Goal: Use online tool/utility: Use online tool/utility

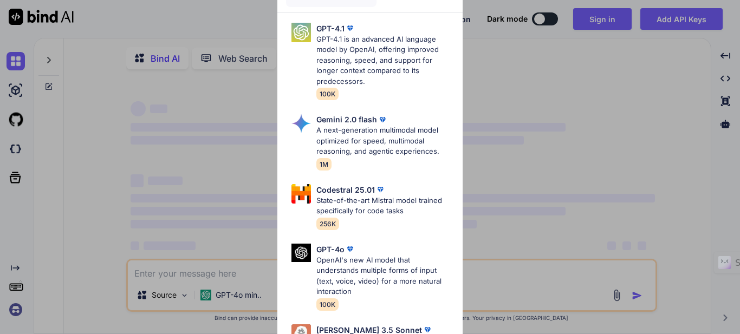
click at [559, 176] on div "Advanced Models GPT-4.1 GPT-4.1 is an advanced AI language model by OpenAI, off…" at bounding box center [370, 167] width 740 height 334
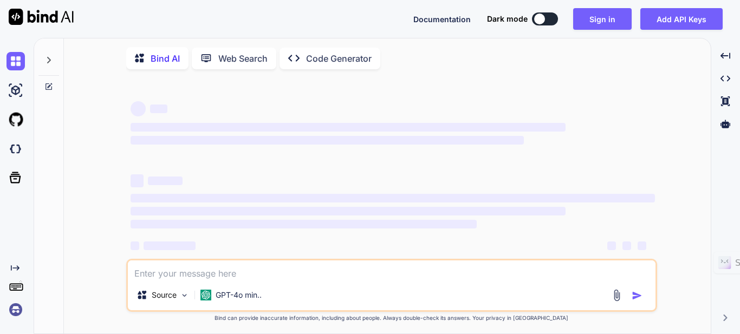
click at [538, 21] on div at bounding box center [539, 19] width 11 height 11
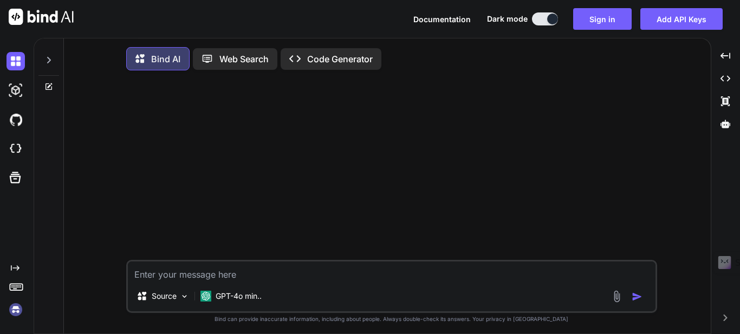
click at [333, 69] on div "Created with Pixso. Code Generator" at bounding box center [331, 59] width 101 height 22
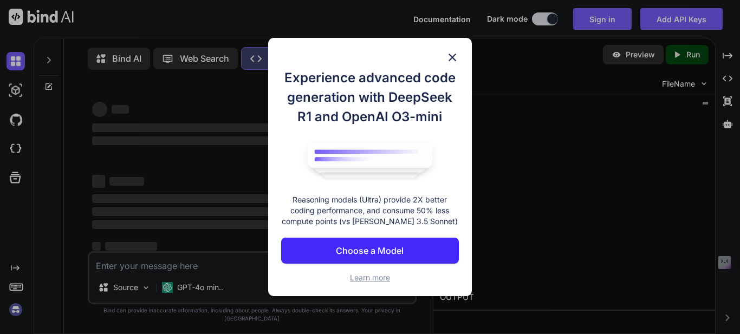
type textarea "x"
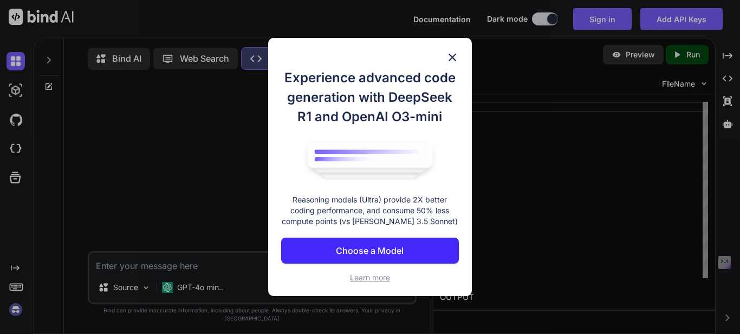
click at [454, 57] on img at bounding box center [452, 57] width 13 height 13
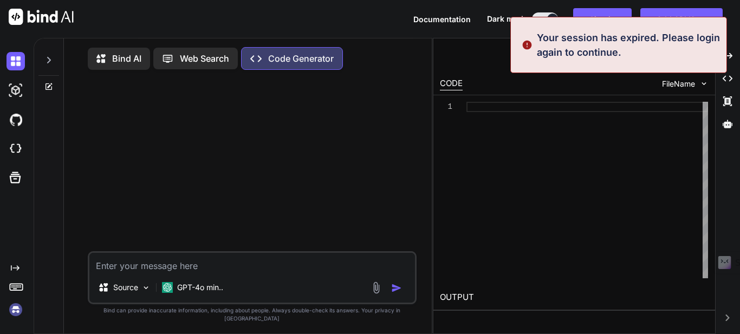
click at [575, 107] on div at bounding box center [588, 190] width 242 height 177
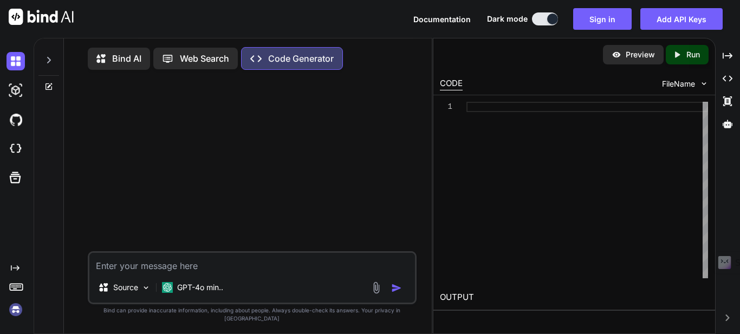
type textarea "[URL][DOMAIN_NAME]"
